Goal: Find specific page/section: Find specific page/section

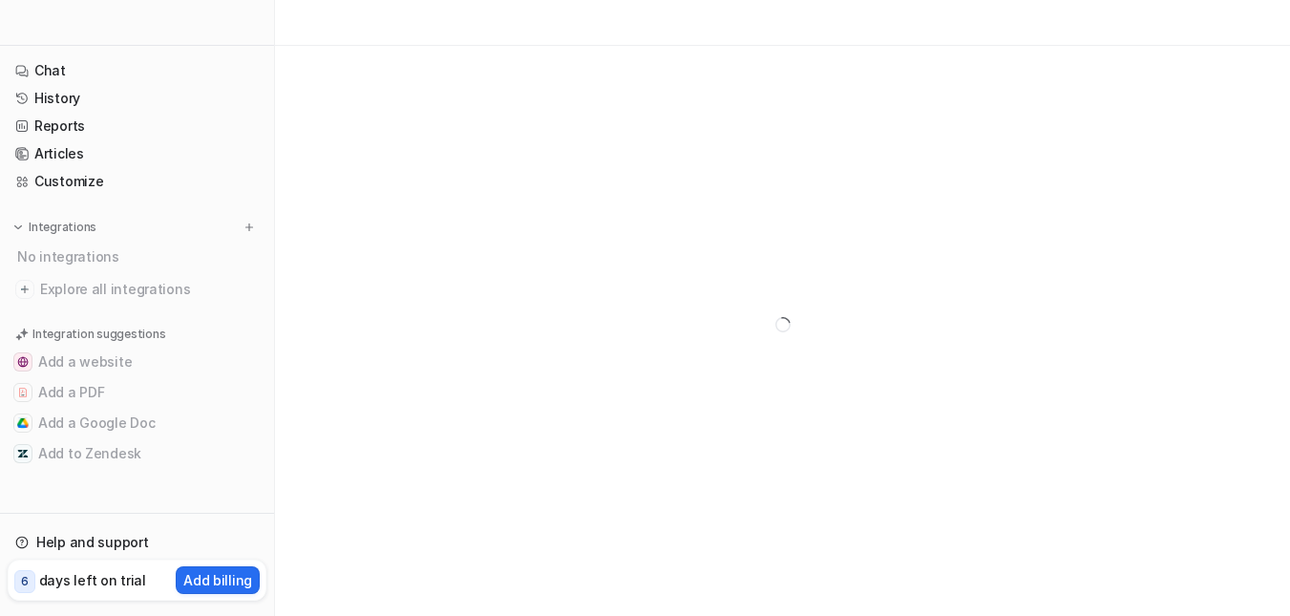
scroll to position [46, 0]
click at [45, 100] on link "History" at bounding box center [137, 98] width 259 height 27
click at [74, 8] on div at bounding box center [137, 23] width 274 height 46
drag, startPoint x: 0, startPoint y: 31, endPoint x: 159, endPoint y: 26, distance: 159.5
click at [7, 30] on div at bounding box center [137, 23] width 274 height 46
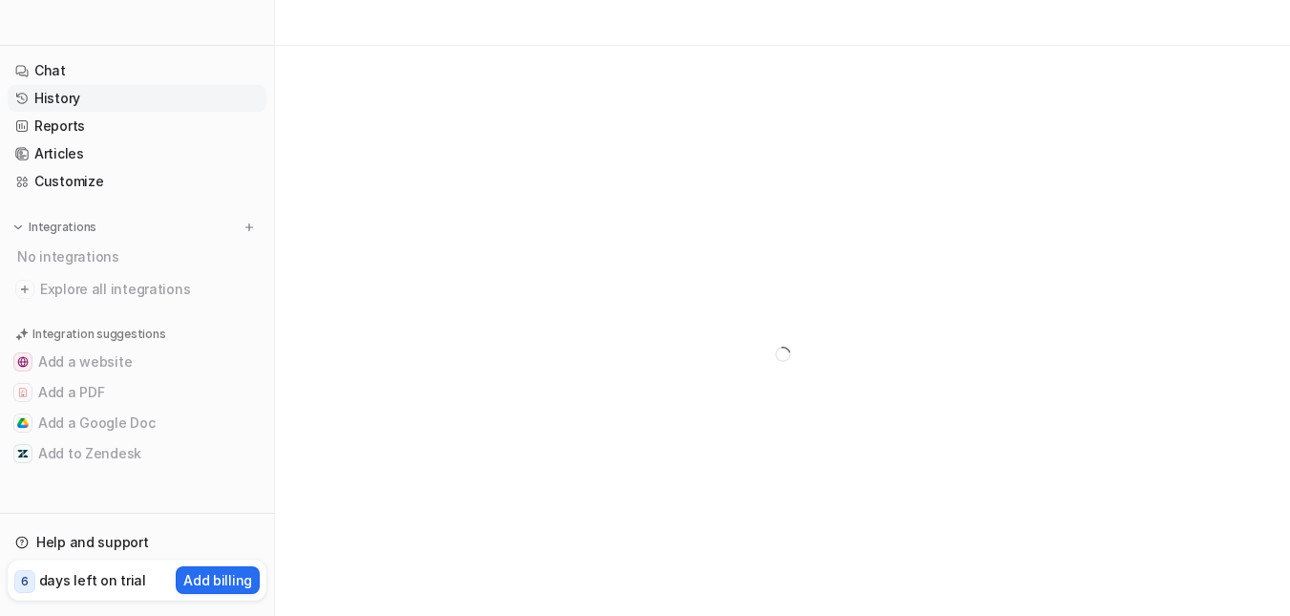
drag, startPoint x: 160, startPoint y: 26, endPoint x: 188, endPoint y: 25, distance: 27.7
click at [162, 26] on div at bounding box center [137, 23] width 274 height 46
click at [254, 21] on div at bounding box center [137, 23] width 274 height 46
